Goal: Use online tool/utility

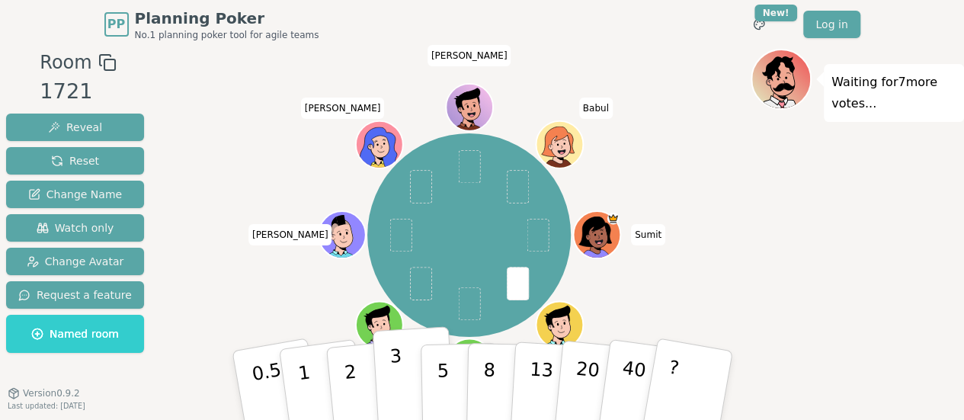
click at [406, 356] on button "3" at bounding box center [413, 385] width 83 height 119
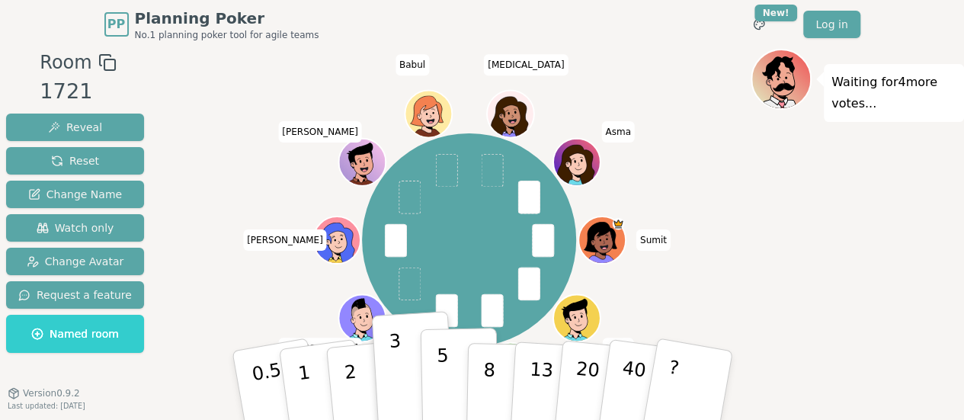
click at [436, 371] on p "5" at bounding box center [442, 386] width 13 height 82
click at [439, 365] on p "5" at bounding box center [442, 386] width 13 height 82
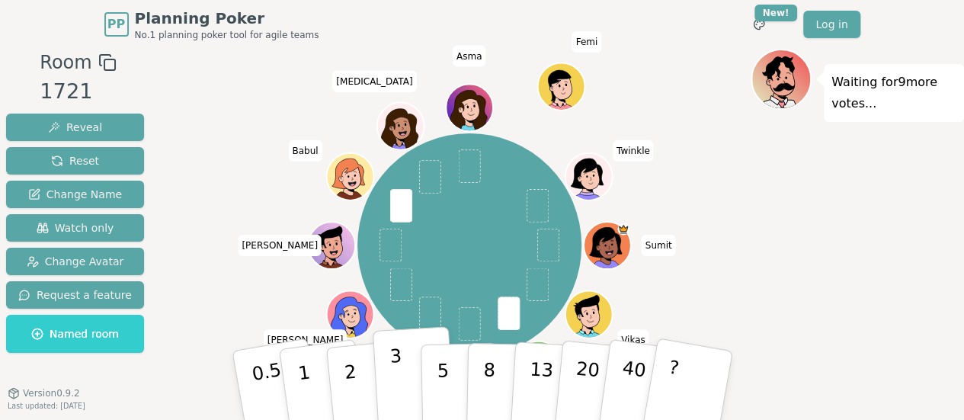
click at [406, 359] on button "3" at bounding box center [413, 385] width 83 height 119
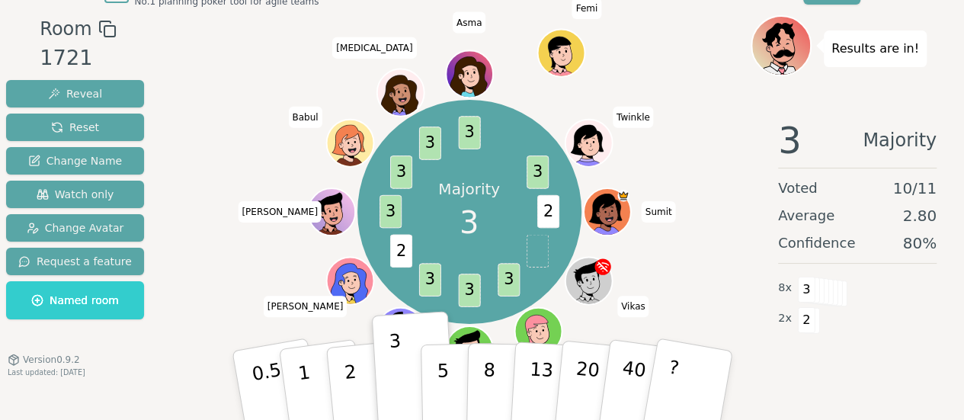
scroll to position [47, 0]
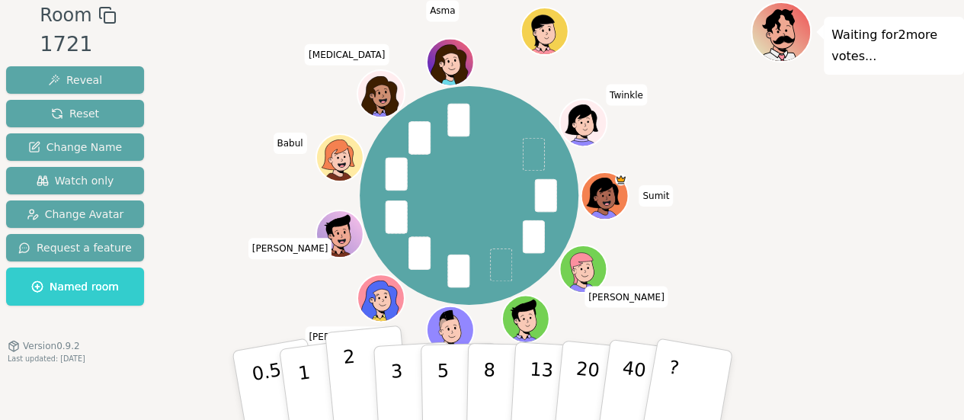
click at [348, 377] on p "2" at bounding box center [352, 387] width 20 height 83
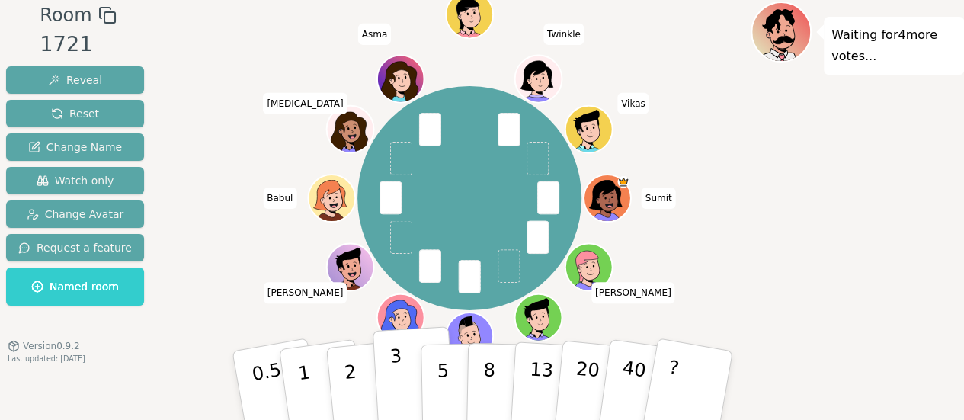
click at [388, 380] on button "3" at bounding box center [413, 385] width 83 height 119
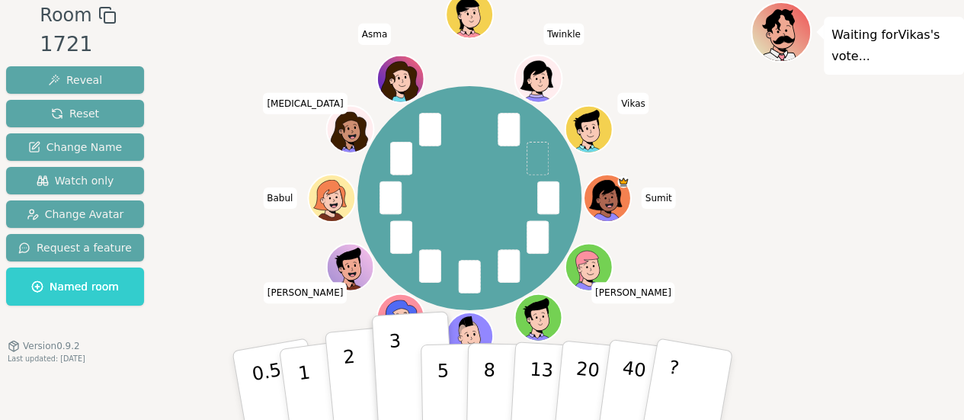
click at [349, 369] on p "2" at bounding box center [352, 387] width 20 height 83
